Goal: Task Accomplishment & Management: Use online tool/utility

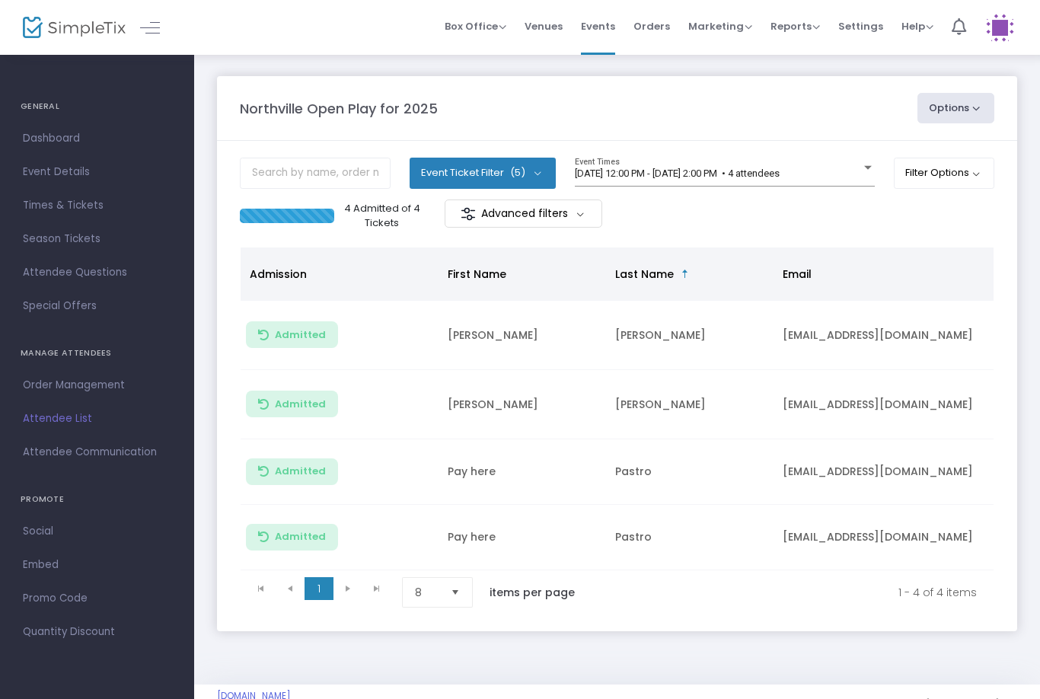
click at [754, 164] on div "[DATE] 12:00 PM - [DATE] 2:00 PM • 4 attendees Event Times" at bounding box center [725, 172] width 300 height 29
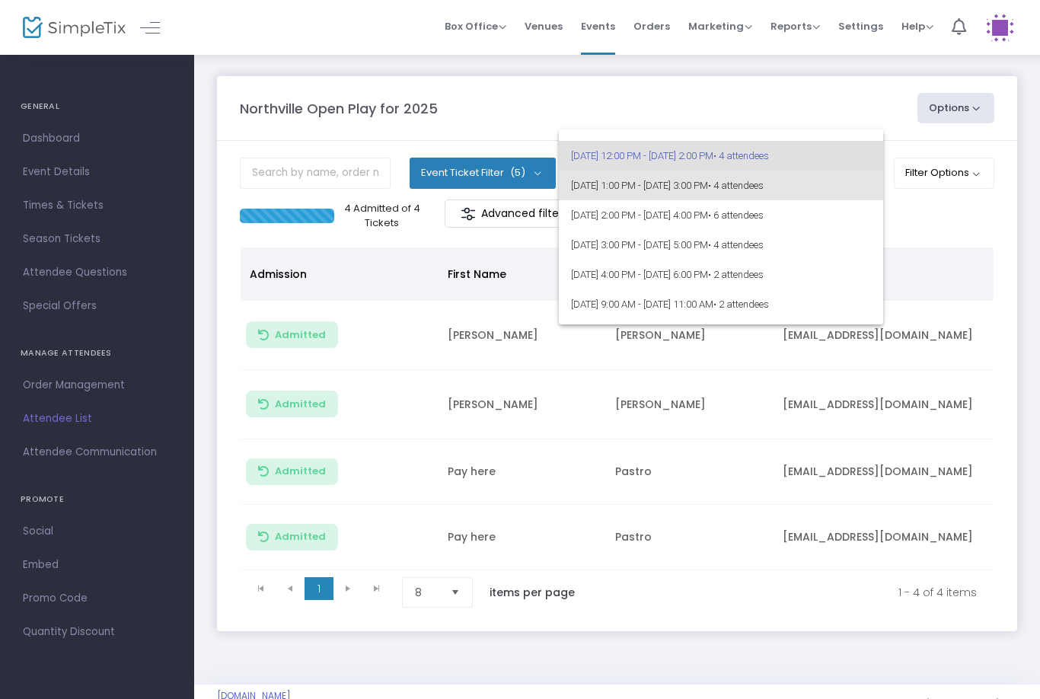
scroll to position [20, 0]
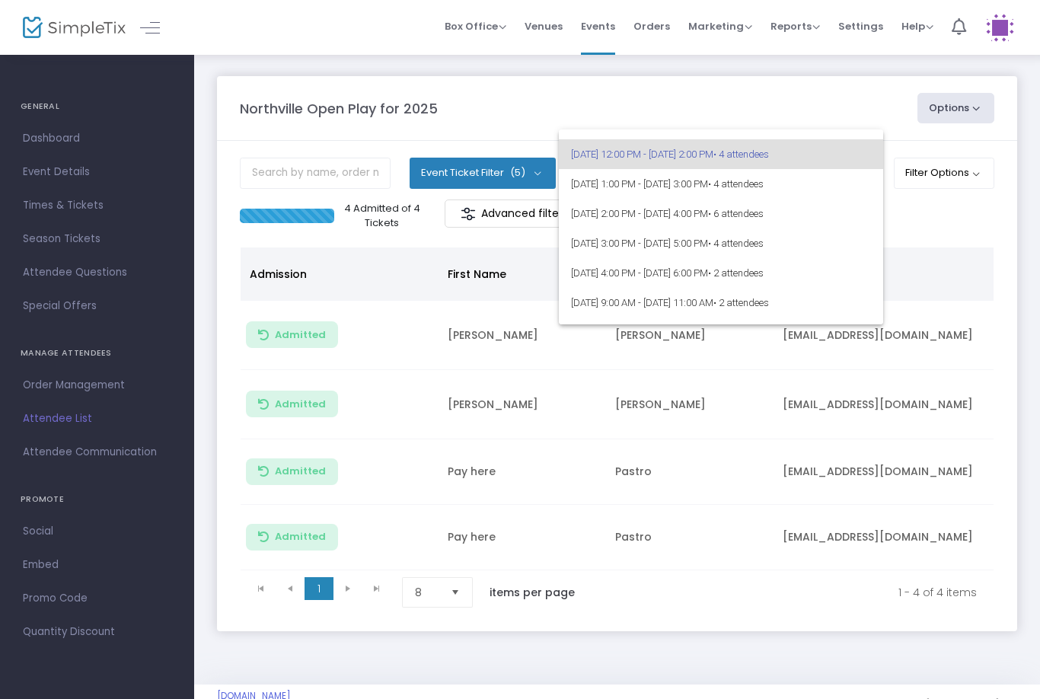
click at [922, 237] on div at bounding box center [520, 349] width 1040 height 699
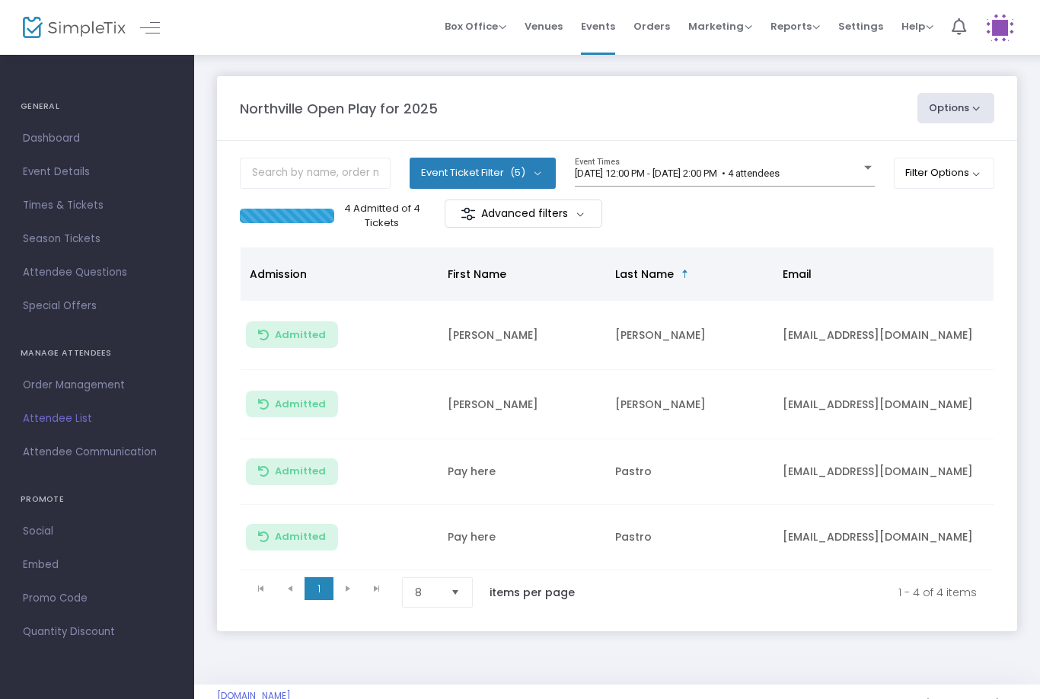
click at [662, 177] on span "[DATE] 12:00 PM - [DATE] 2:00 PM • 4 attendees" at bounding box center [677, 173] width 205 height 11
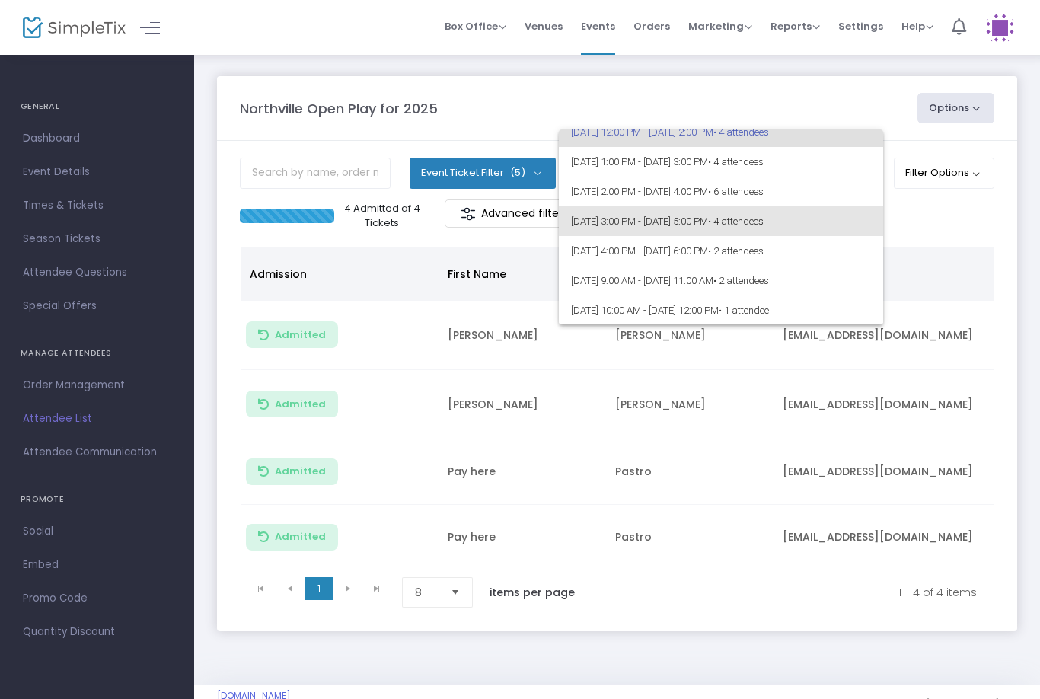
scroll to position [45, 0]
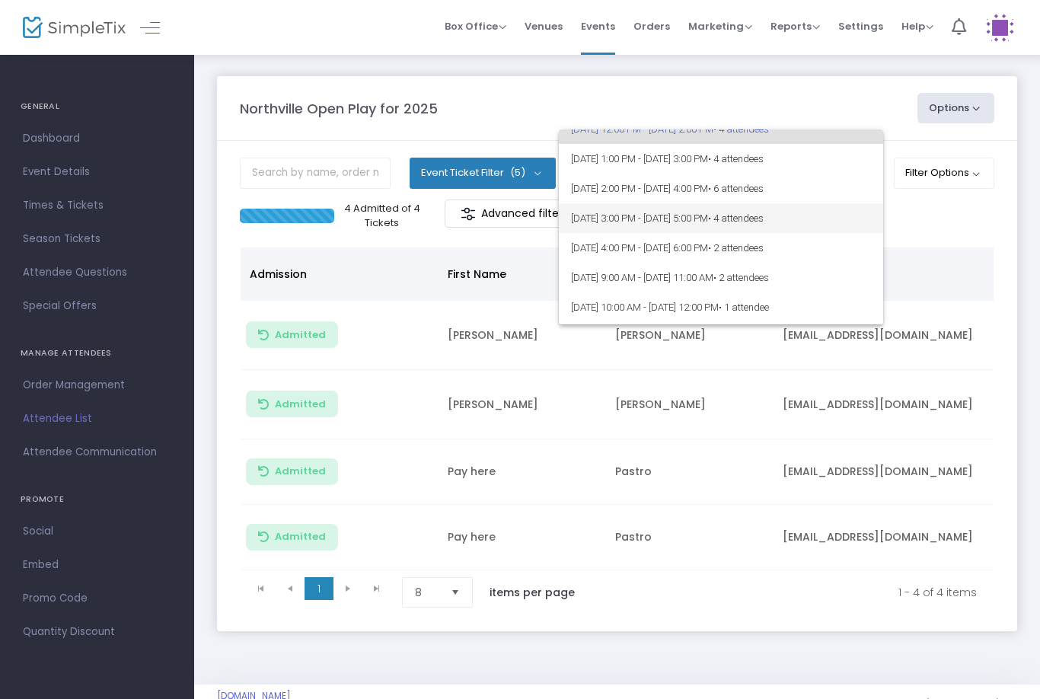
click at [635, 225] on span "8/25/2025 @ 3:00 PM - 8/25/2025 @ 5:00 PM • 4 attendees" at bounding box center [721, 218] width 300 height 30
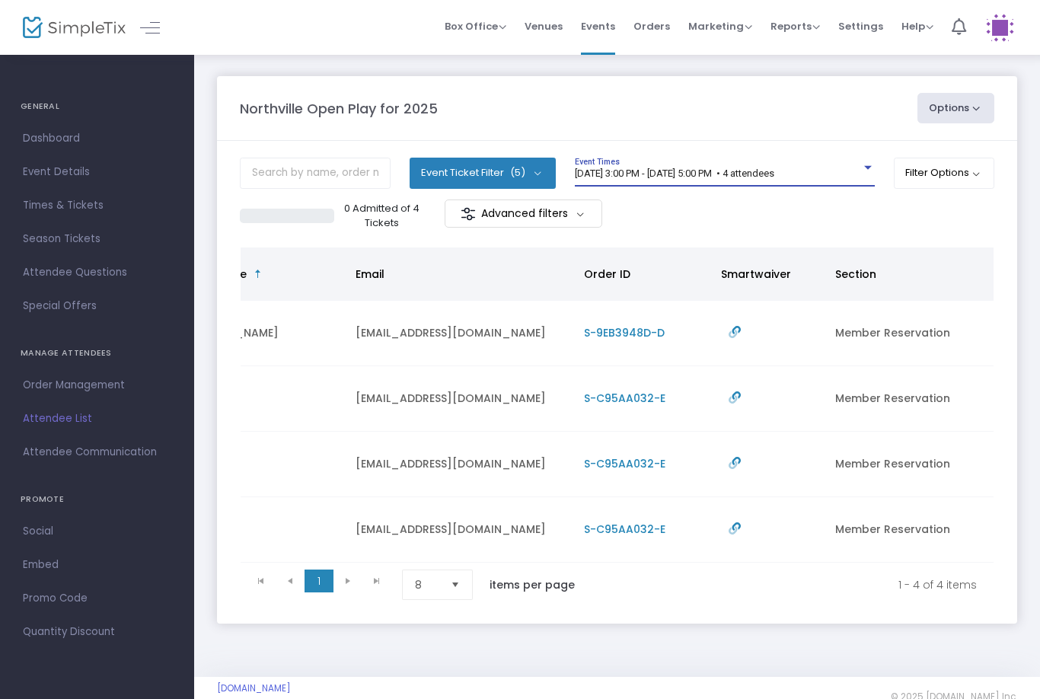
scroll to position [0, 427]
click at [647, 164] on div "8/25/2025 @ 3:00 PM - 8/25/2025 @ 5:00 PM • 4 attendees Event Times" at bounding box center [725, 172] width 300 height 29
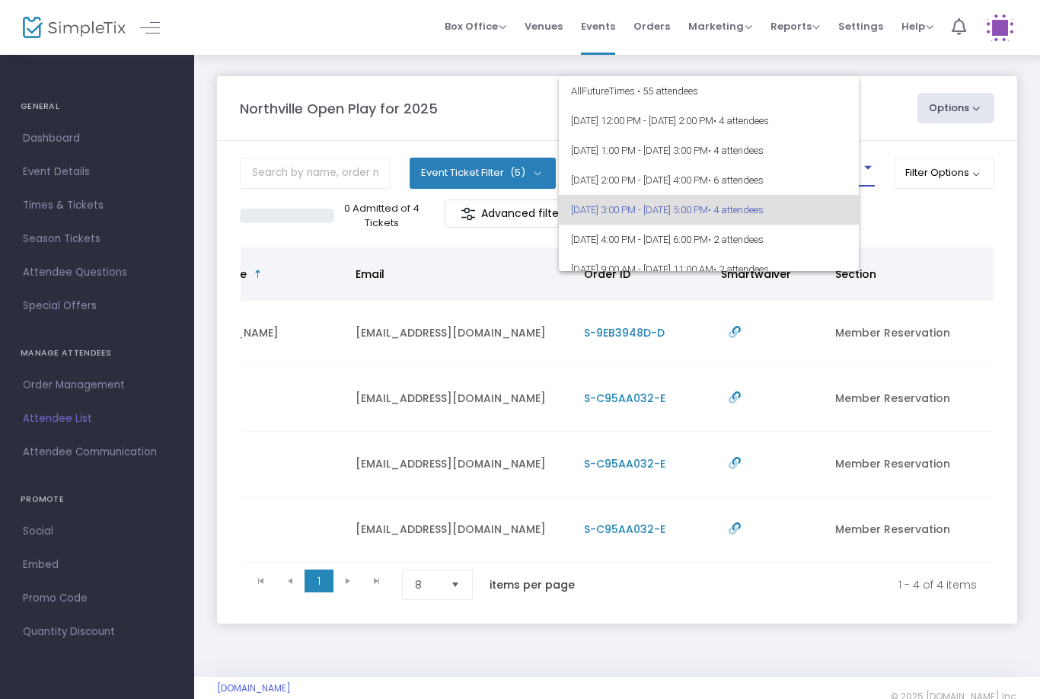
scroll to position [36, 0]
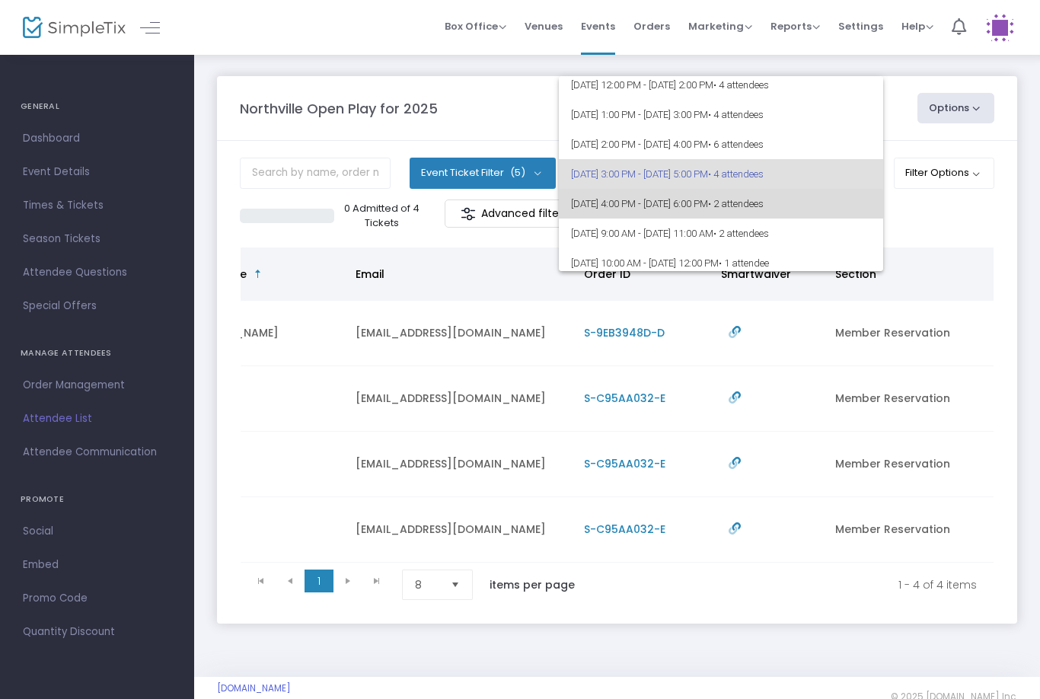
click at [653, 217] on span "8/25/2025 @ 4:00 PM - 8/25/2025 @ 6:00 PM • 2 attendees" at bounding box center [721, 204] width 300 height 30
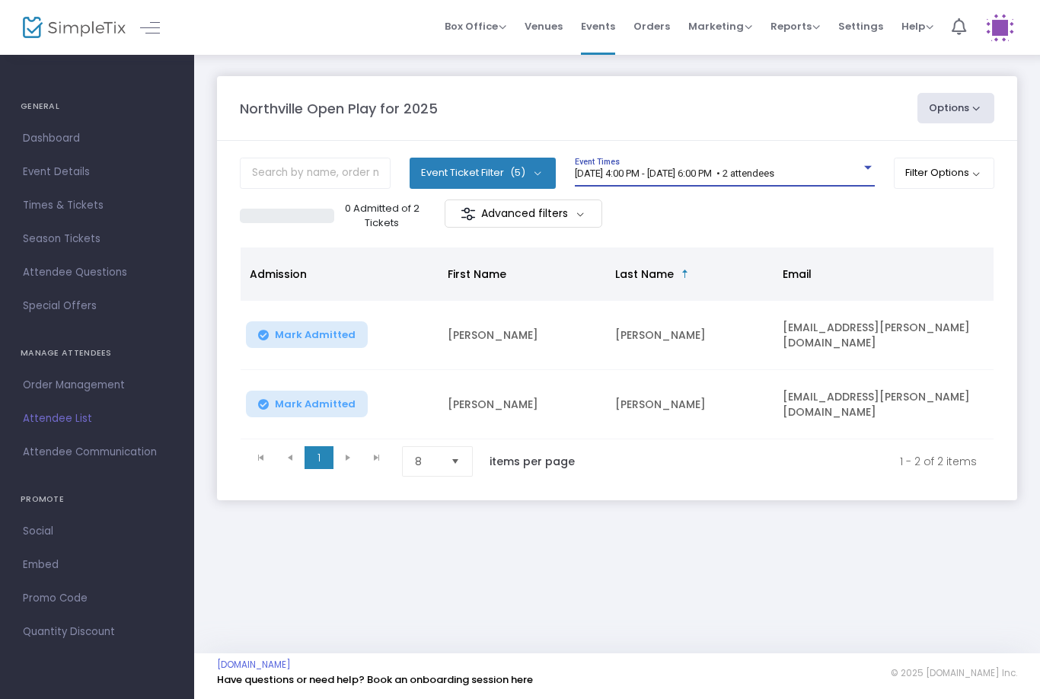
scroll to position [0, 0]
click at [794, 155] on m-panel-content "Event Ticket Filter (5) Select All General Admission: 1 year & older Additional…" at bounding box center [617, 320] width 800 height 359
click at [775, 168] on span "8/25/2025 @ 4:00 PM - 8/25/2025 @ 6:00 PM • 2 attendees" at bounding box center [675, 173] width 200 height 11
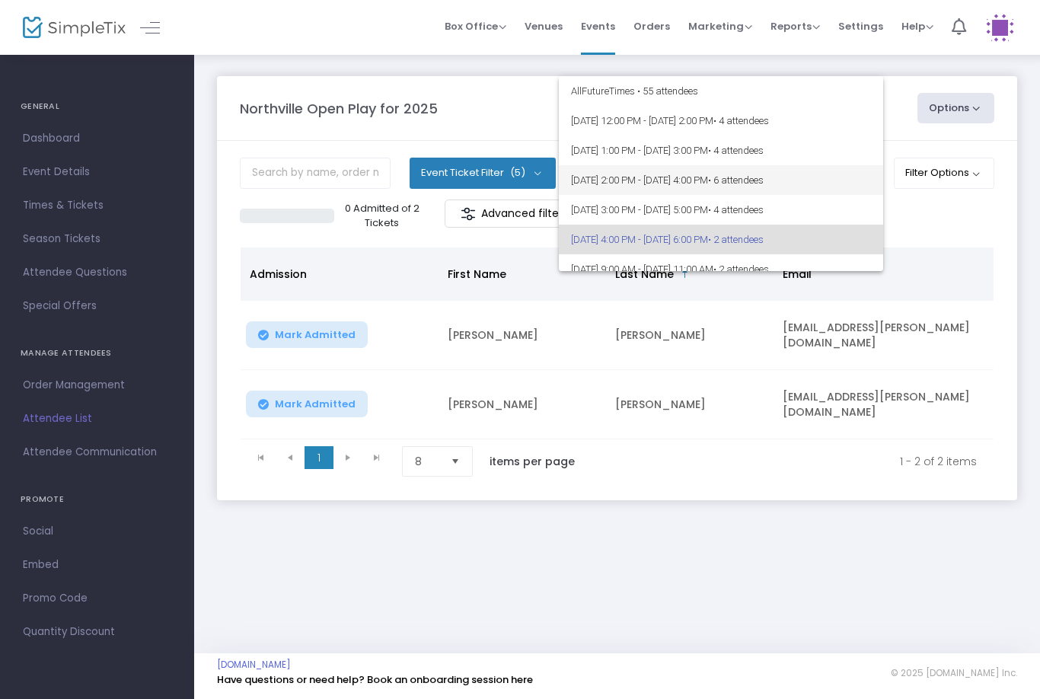
click at [737, 180] on span "[DATE] 2:00 PM - [DATE] 4:00 PM • 6 attendees" at bounding box center [721, 180] width 300 height 30
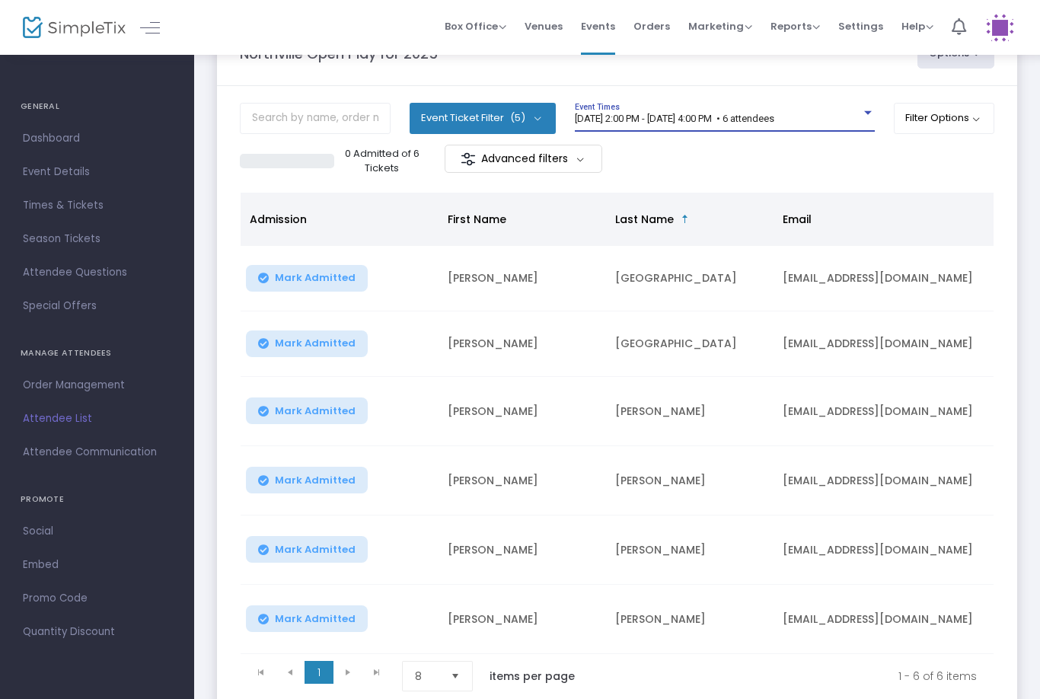
scroll to position [49, 0]
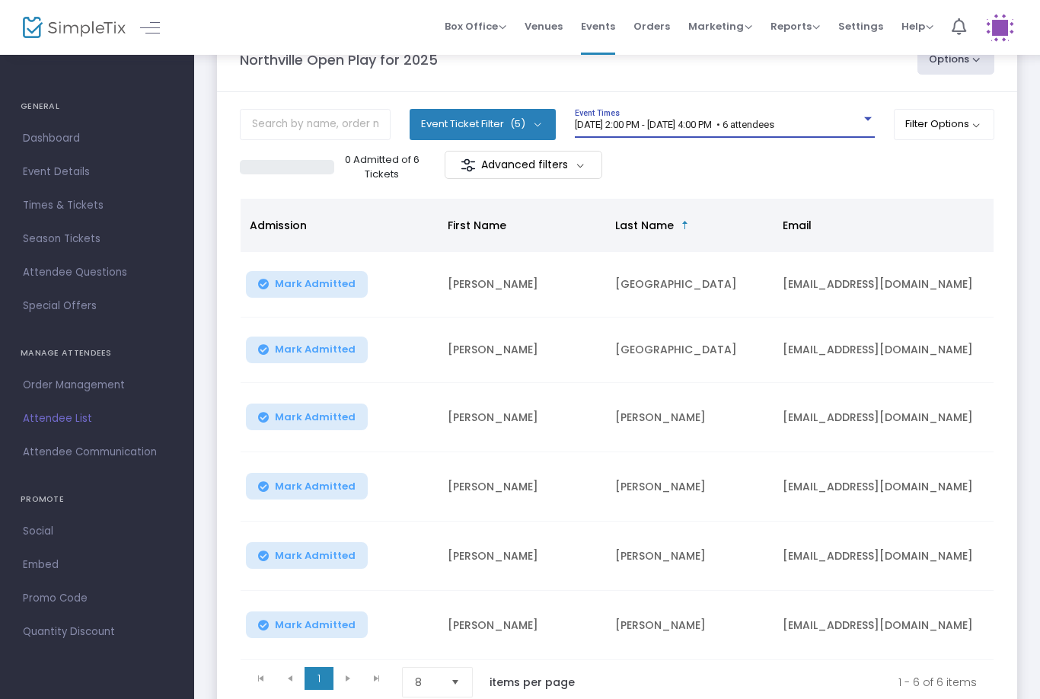
click at [824, 116] on div "8/25/2025 @ 2:00 PM - 8/25/2025 @ 4:00 PM • 6 attendees Event Times" at bounding box center [725, 123] width 300 height 29
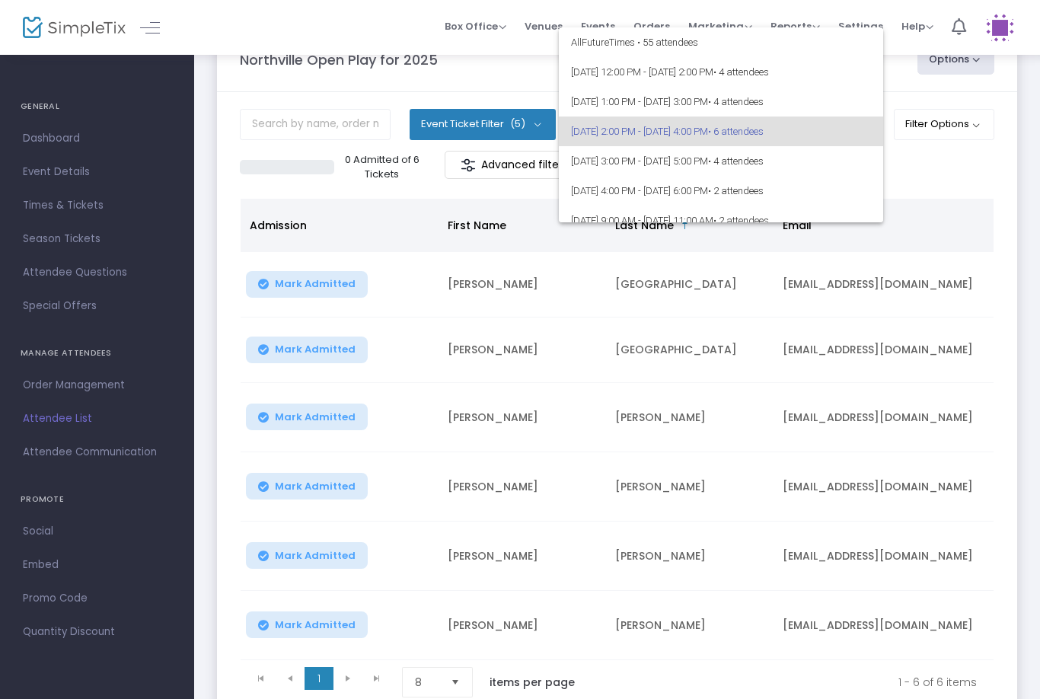
scroll to position [6, 0]
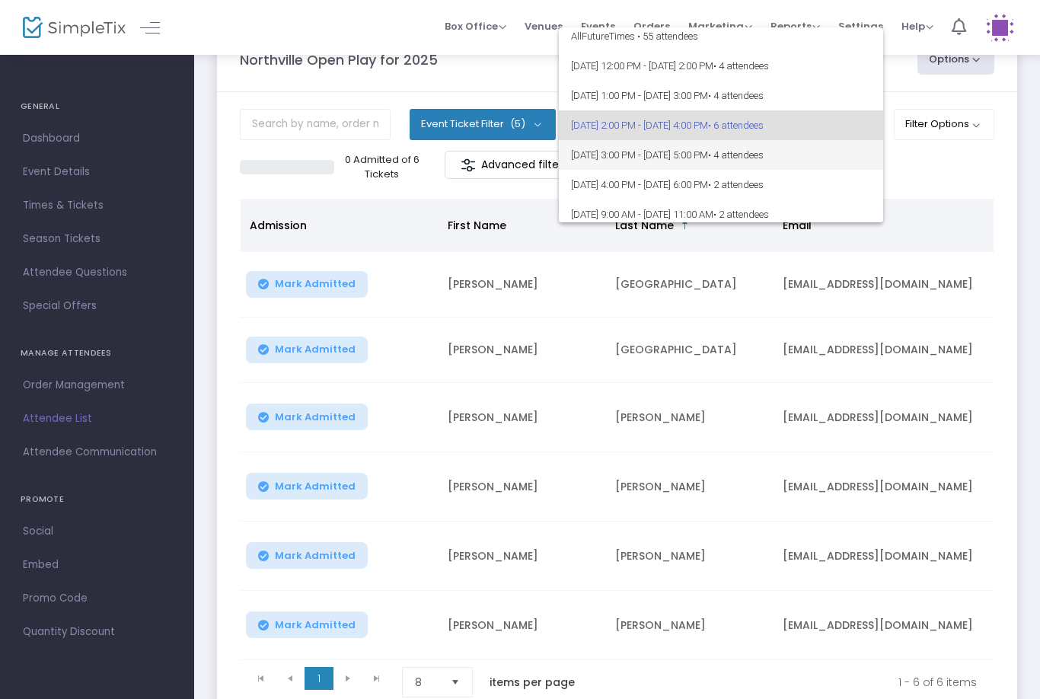
click at [813, 163] on span "8/25/2025 @ 3:00 PM - 8/25/2025 @ 5:00 PM • 4 attendees" at bounding box center [721, 155] width 300 height 30
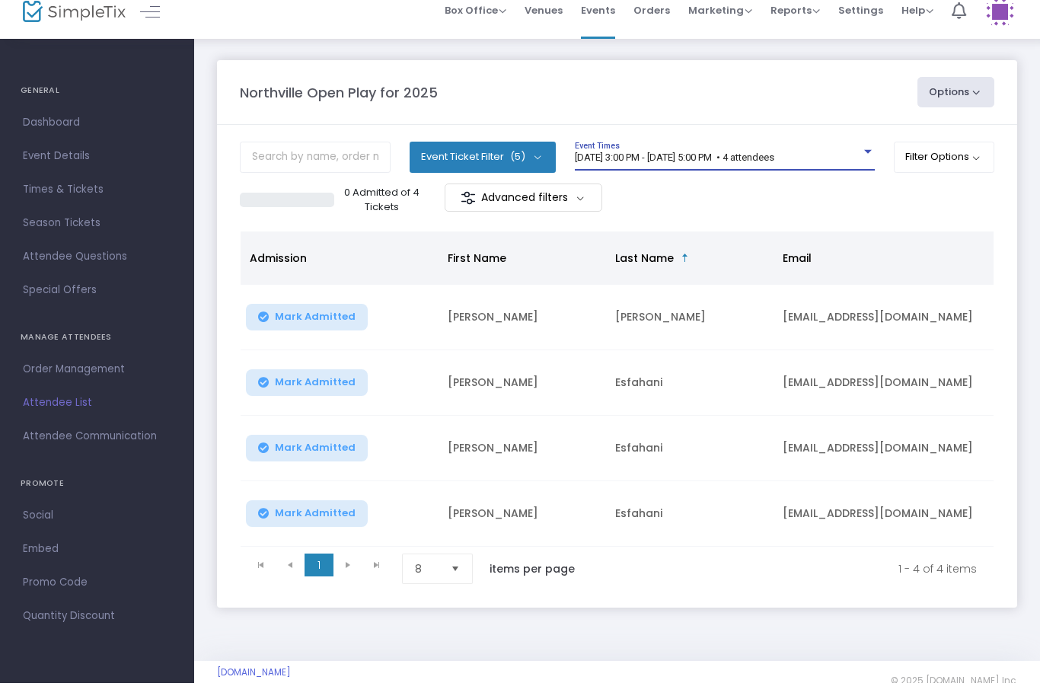
scroll to position [24, 0]
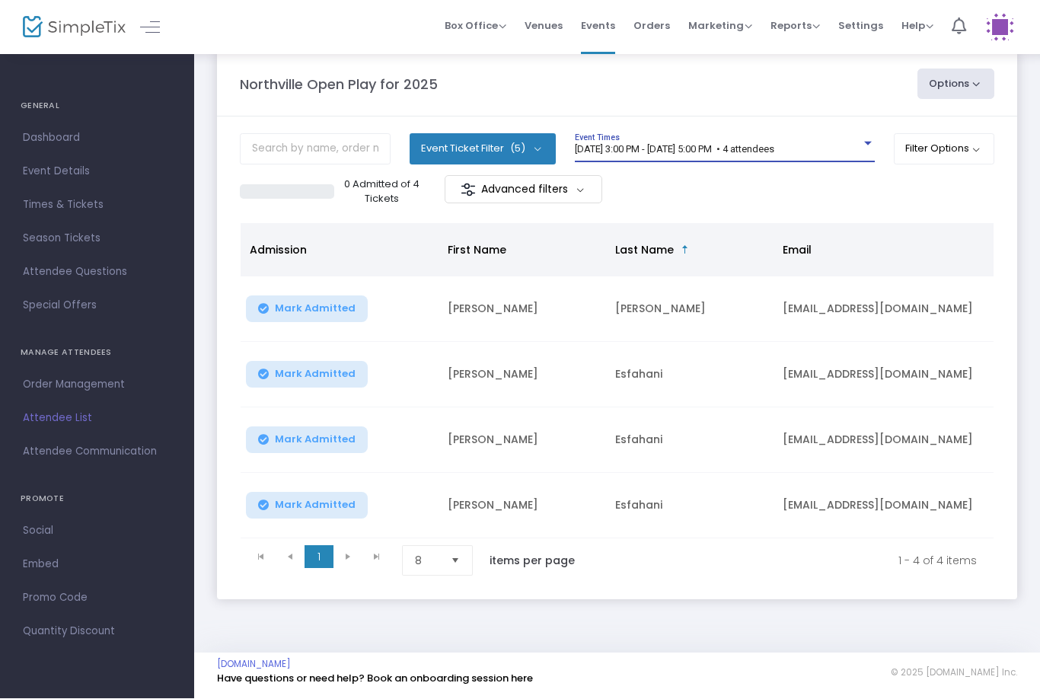
click at [788, 134] on div "8/25/2025 @ 3:00 PM - 8/25/2025 @ 5:00 PM • 4 attendees Event Times" at bounding box center [725, 148] width 300 height 29
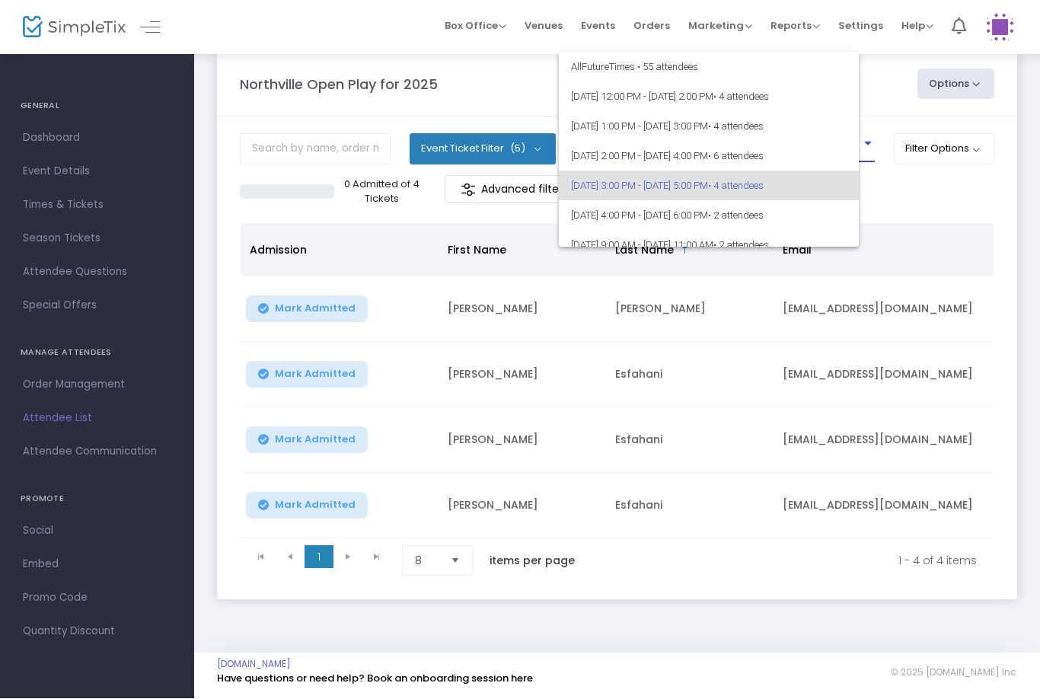
scroll to position [36, 0]
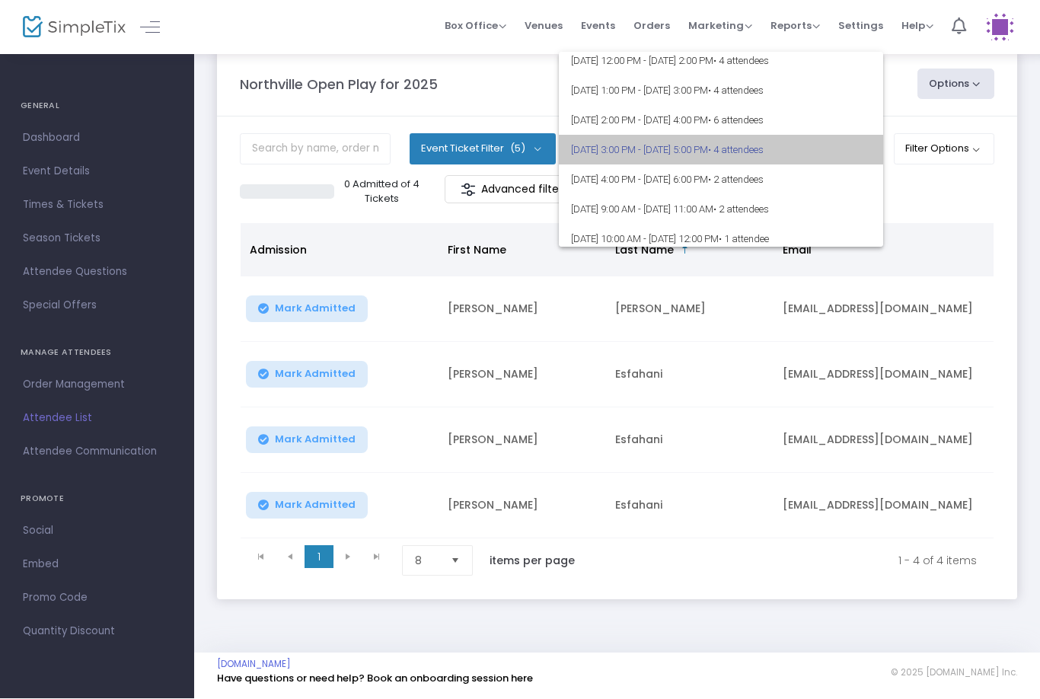
click at [764, 155] on span "• 4 attendees" at bounding box center [736, 150] width 56 height 11
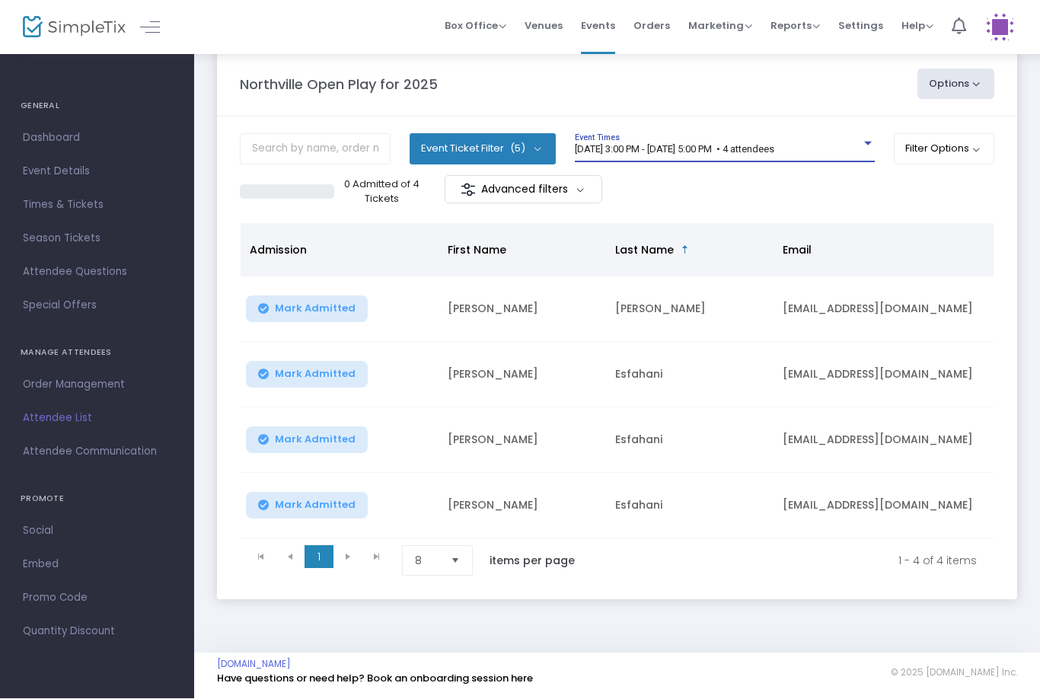
click at [775, 151] on span "8/25/2025 @ 3:00 PM - 8/25/2025 @ 5:00 PM • 4 attendees" at bounding box center [675, 149] width 200 height 11
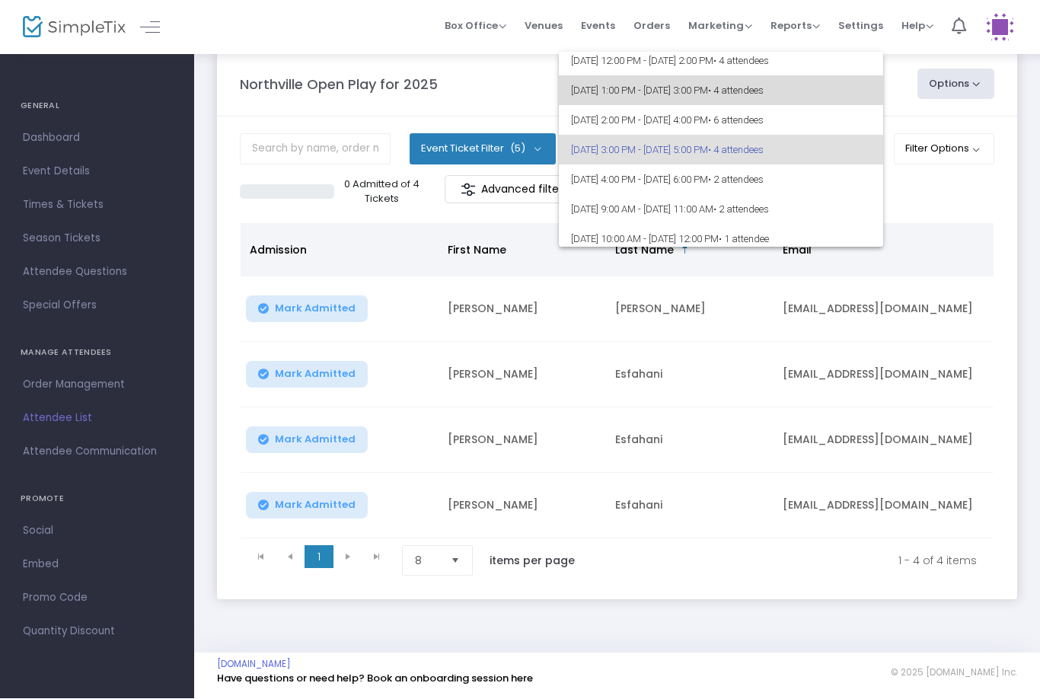
click at [764, 88] on span "• 4 attendees" at bounding box center [736, 90] width 56 height 11
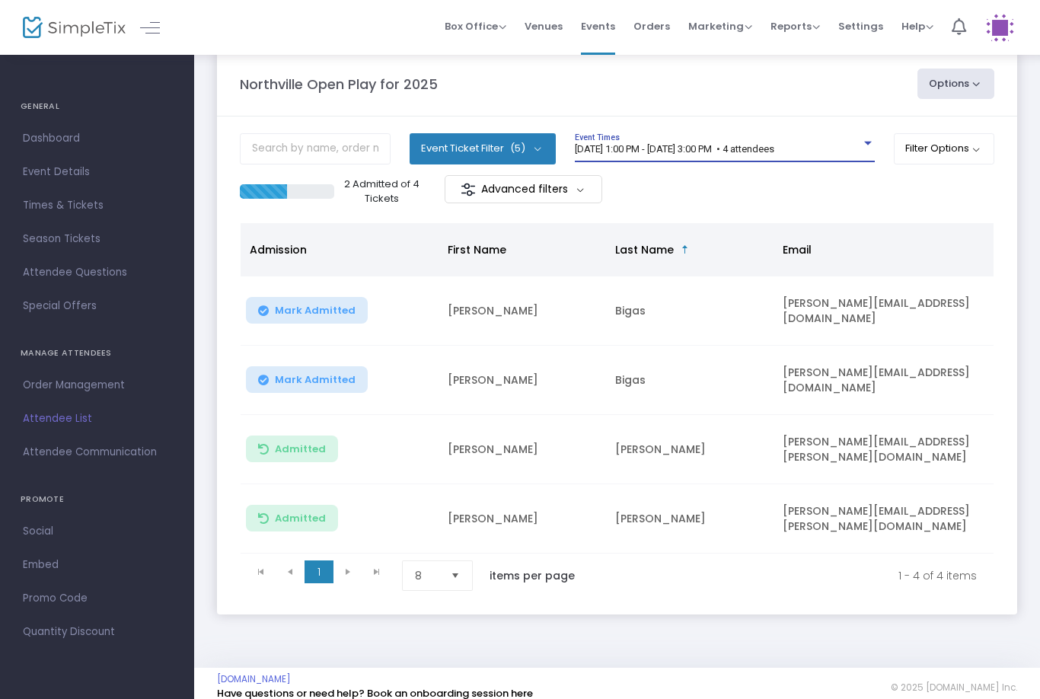
scroll to position [0, 0]
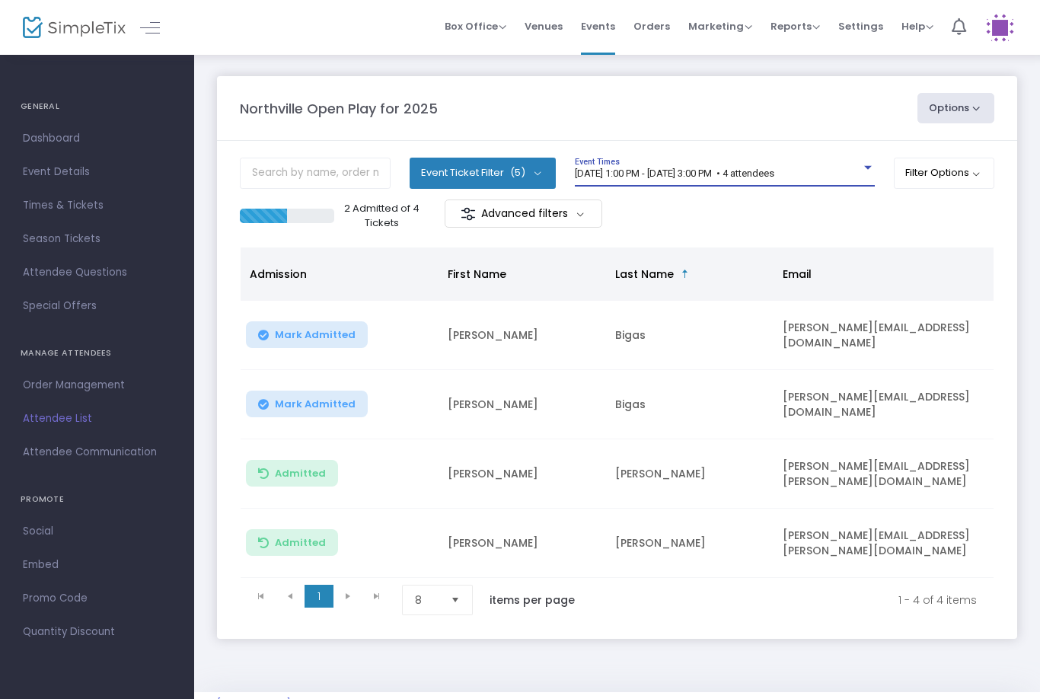
click at [323, 345] on button "Mark Admitted" at bounding box center [307, 334] width 122 height 27
click at [305, 410] on button "Mark Admitted" at bounding box center [307, 404] width 122 height 27
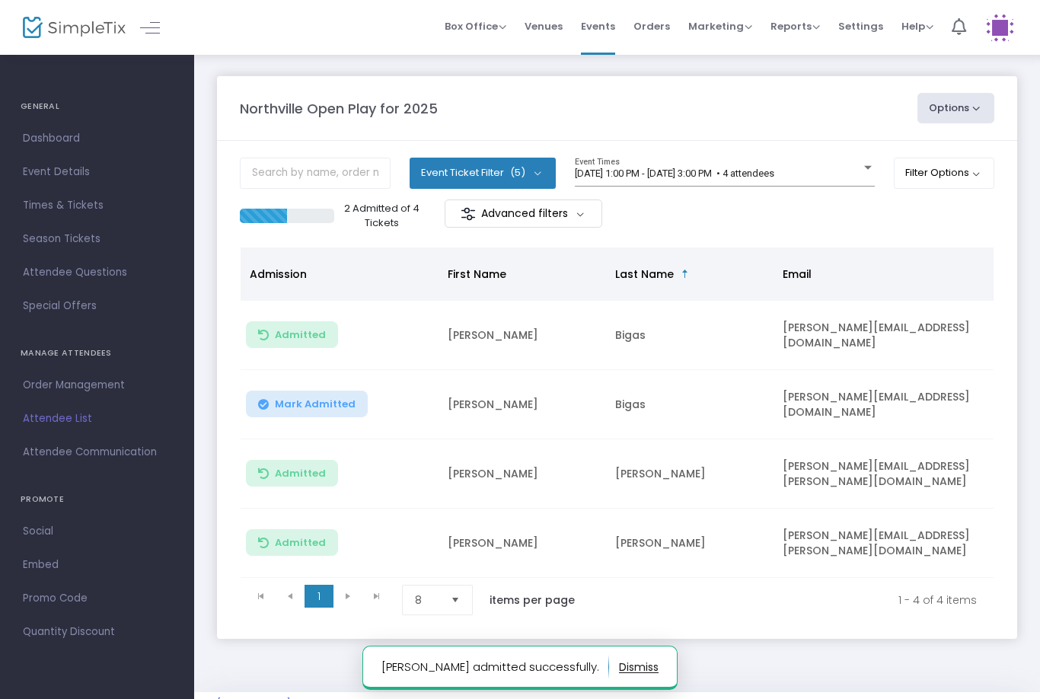
click at [342, 411] on button "Mark Admitted" at bounding box center [307, 404] width 122 height 27
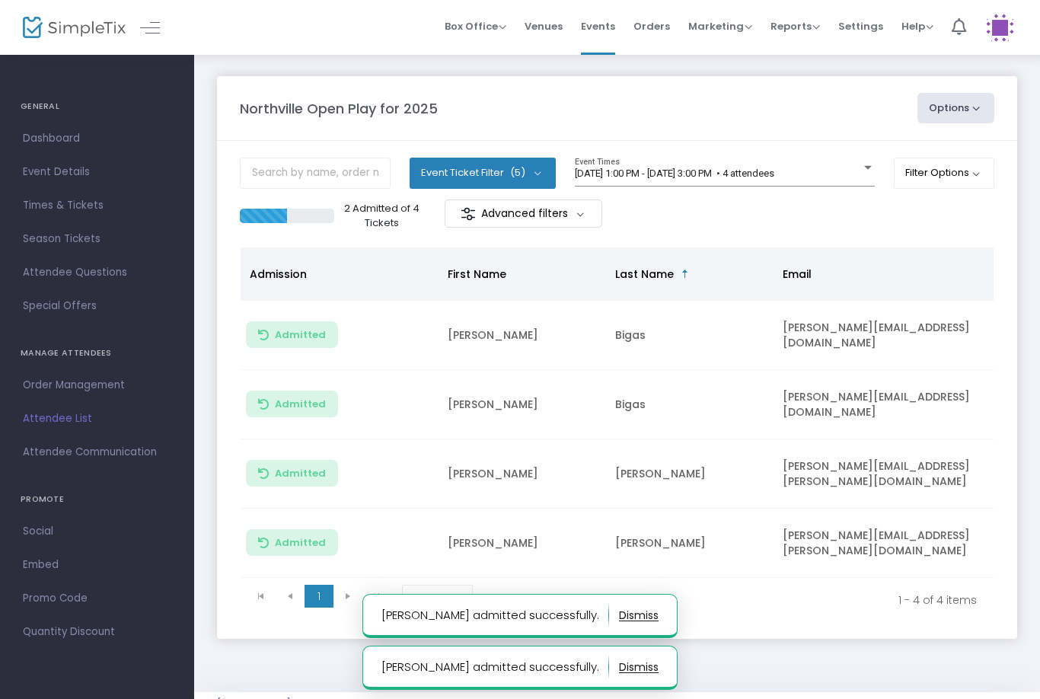
click at [683, 179] on span "8/25/2025 @ 1:00 PM - 8/25/2025 @ 3:00 PM • 4 attendees" at bounding box center [675, 173] width 200 height 11
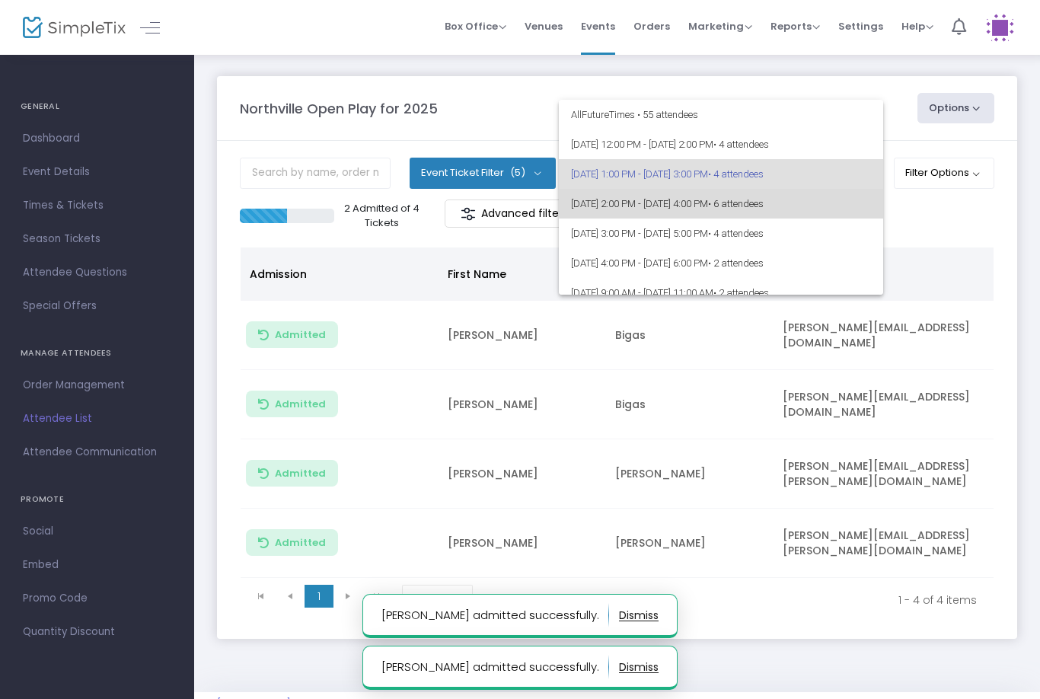
click at [728, 200] on span "[DATE] 2:00 PM - [DATE] 4:00 PM • 6 attendees" at bounding box center [721, 204] width 300 height 30
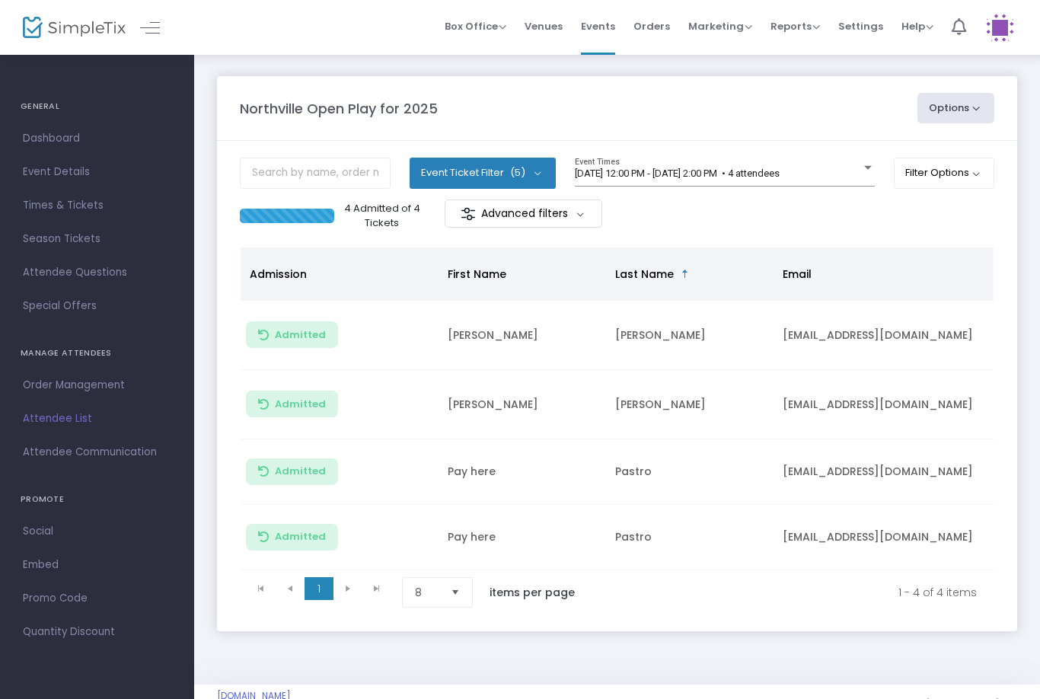
click at [756, 196] on div "[DATE] 12:00 PM - [DATE] 2:00 PM • 4 attendees Event Times" at bounding box center [725, 179] width 300 height 42
click at [778, 168] on span "[DATE] 12:00 PM - [DATE] 2:00 PM • 4 attendees" at bounding box center [677, 173] width 205 height 11
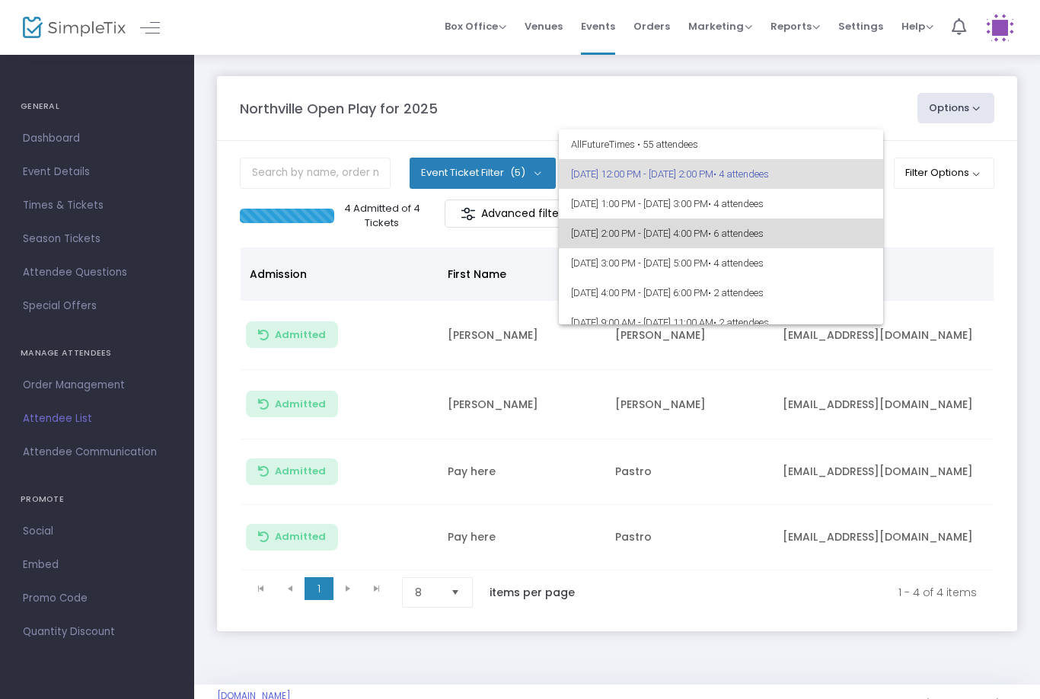
click at [767, 232] on span "[DATE] 2:00 PM - [DATE] 4:00 PM • 6 attendees" at bounding box center [721, 234] width 300 height 30
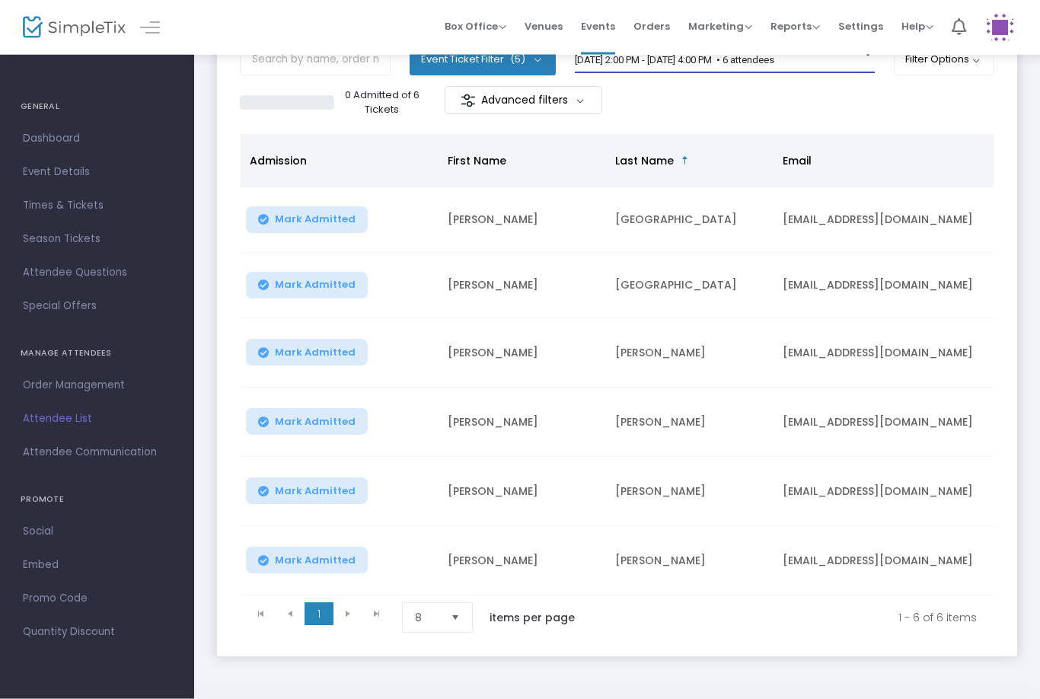
click at [327, 497] on span "Mark Admitted" at bounding box center [315, 492] width 81 height 12
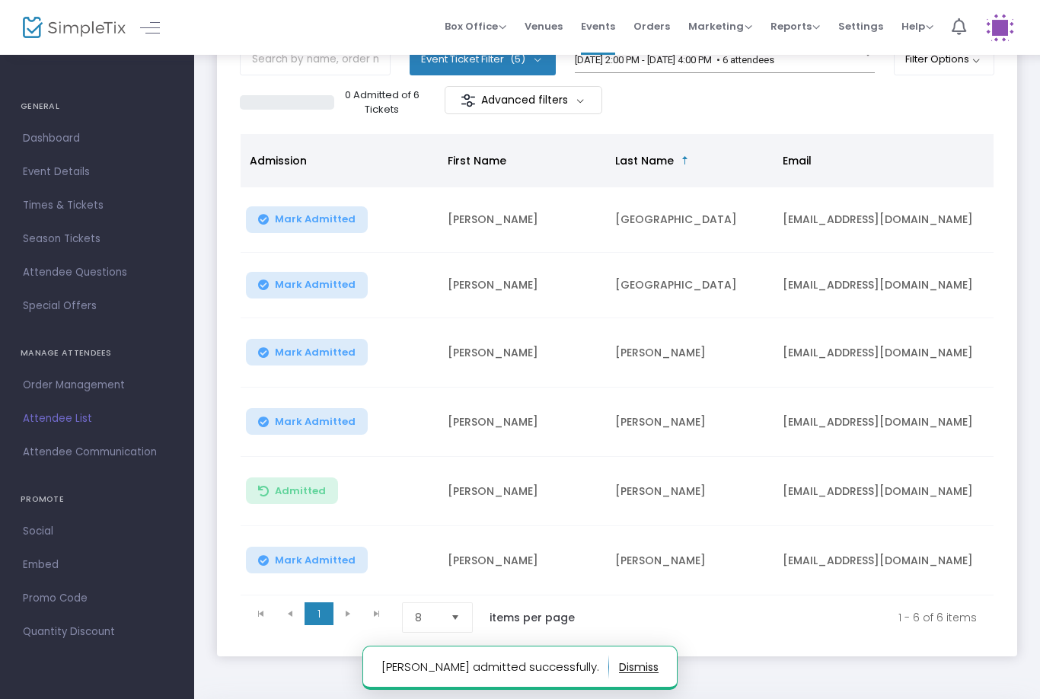
click at [321, 564] on span "Mark Admitted" at bounding box center [315, 560] width 81 height 12
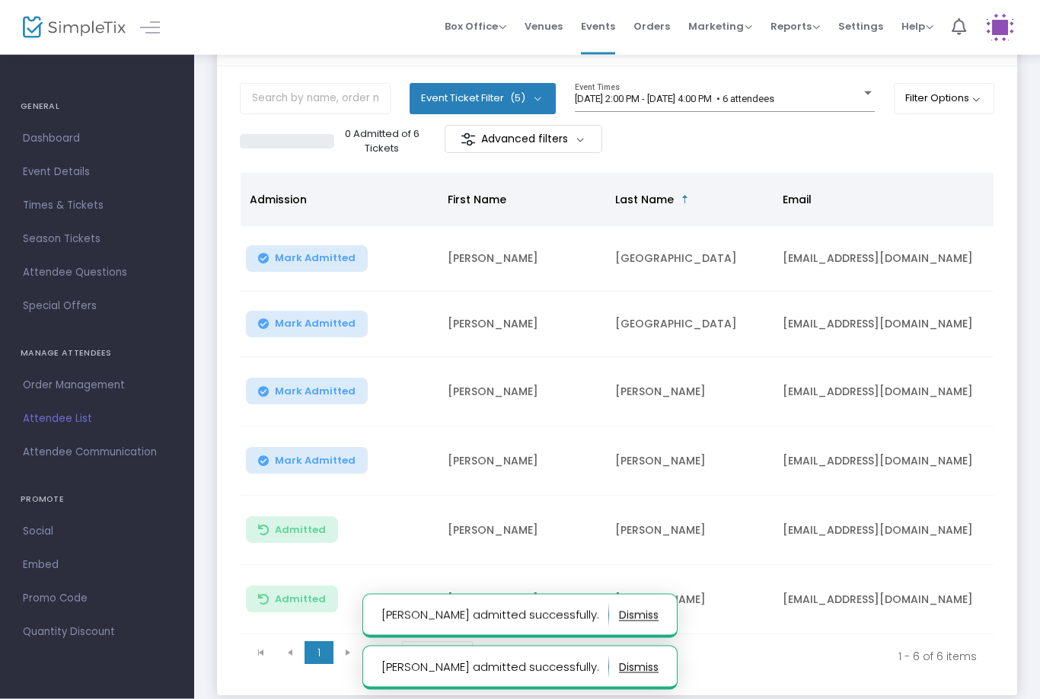
scroll to position [75, 0]
click at [775, 103] on span "[DATE] 2:00 PM - [DATE] 4:00 PM • 6 attendees" at bounding box center [675, 98] width 200 height 11
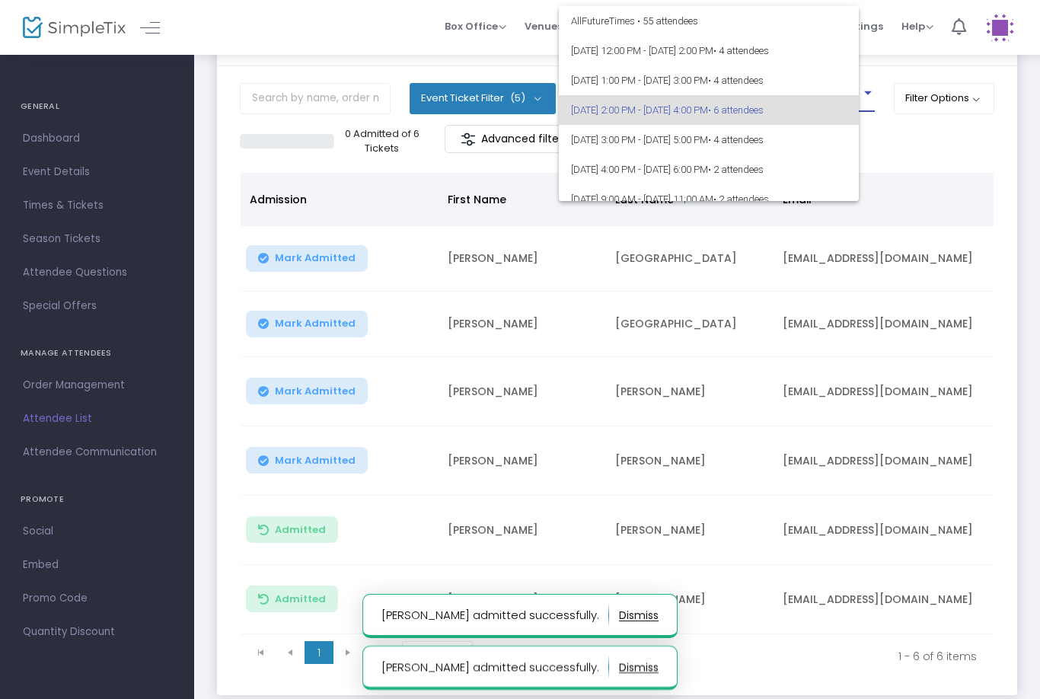
scroll to position [11, 0]
